Goal: Task Accomplishment & Management: Manage account settings

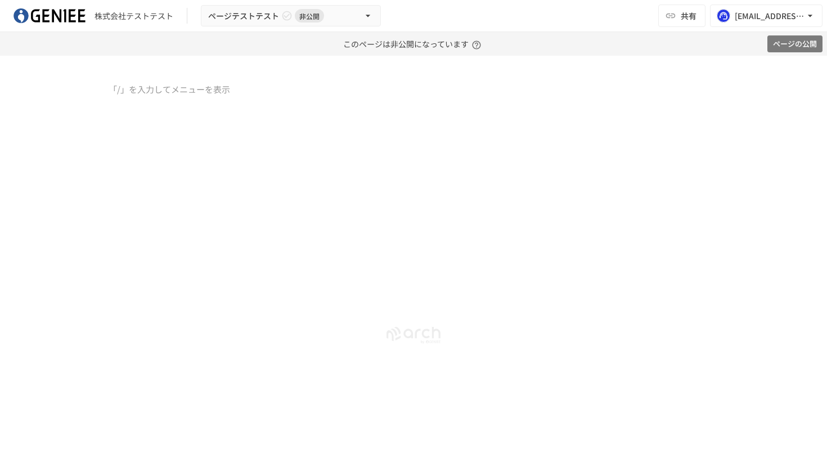
click at [781, 41] on button "ページの公開" at bounding box center [795, 43] width 55 height 17
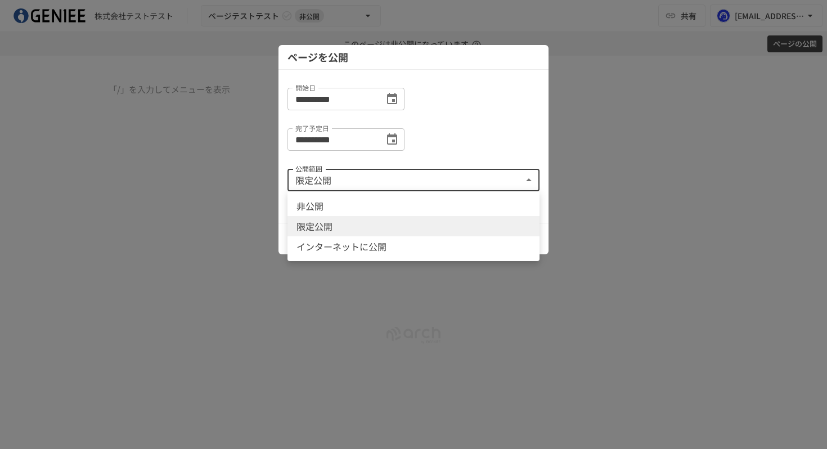
click at [460, 186] on body "**********" at bounding box center [413, 224] width 827 height 449
click at [441, 223] on li "限定公開" at bounding box center [414, 226] width 252 height 20
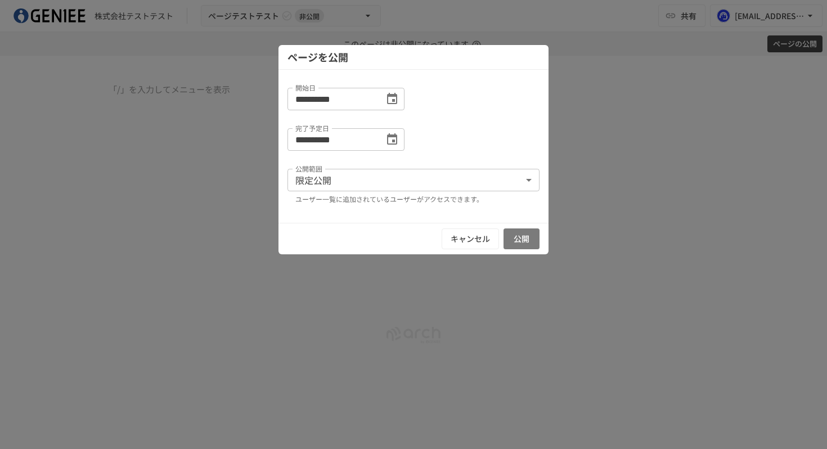
click at [510, 241] on button "公開" at bounding box center [522, 239] width 36 height 21
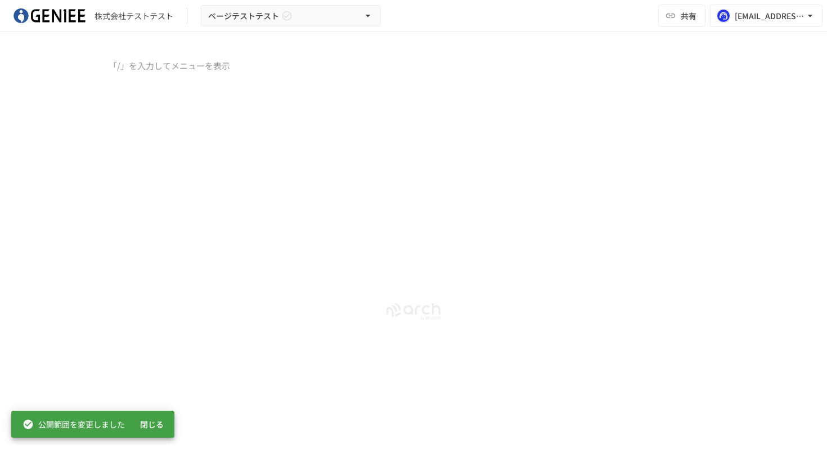
click at [155, 420] on button "閉じる" at bounding box center [152, 424] width 36 height 21
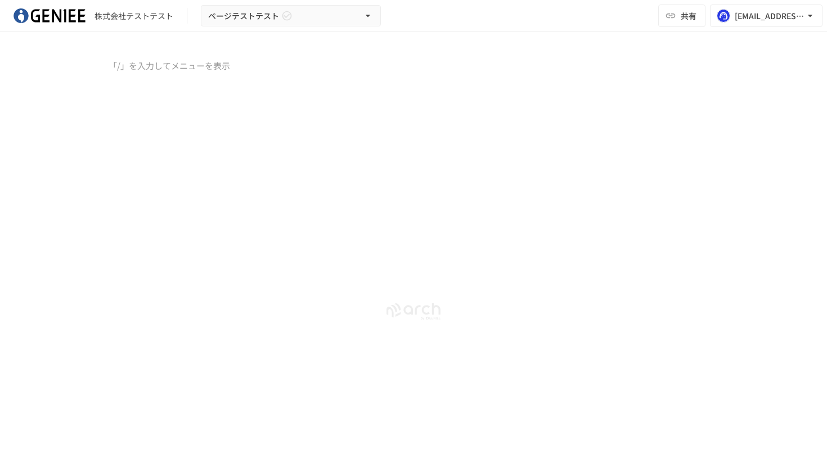
click at [178, 90] on div at bounding box center [413, 153] width 687 height 188
click at [809, 17] on icon "button" at bounding box center [810, 15] width 11 height 11
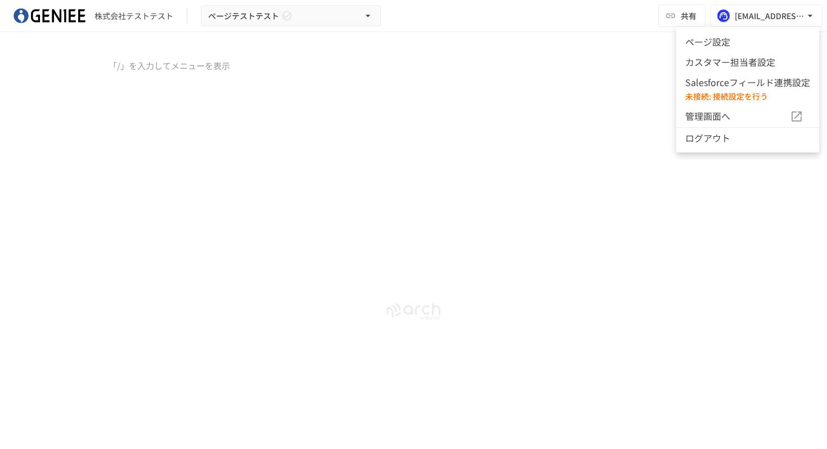
click at [598, 95] on div at bounding box center [413, 224] width 827 height 449
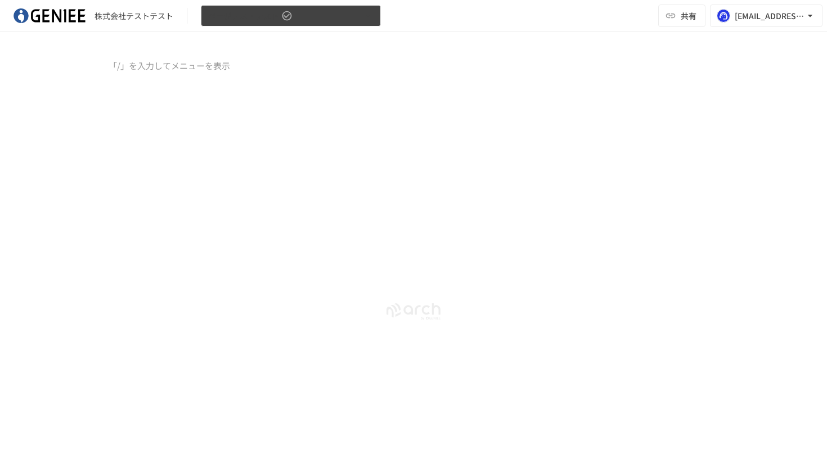
click at [239, 19] on span "ページテストテスト" at bounding box center [243, 16] width 71 height 14
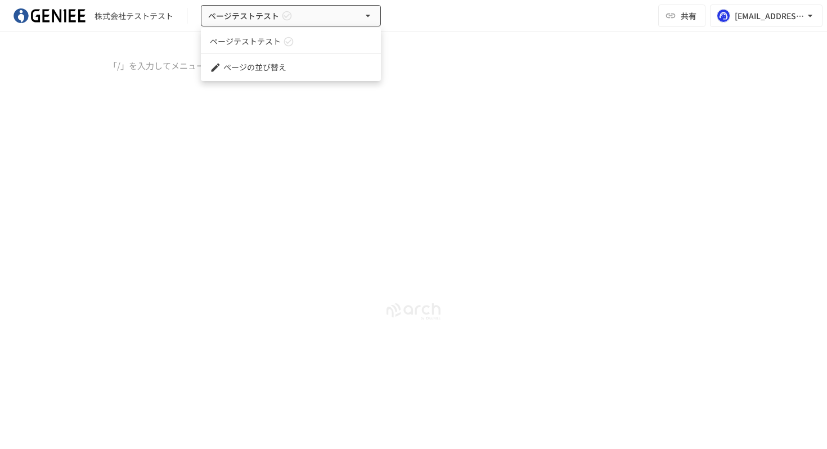
click at [129, 67] on div at bounding box center [413, 224] width 827 height 449
